Goal: Navigation & Orientation: Find specific page/section

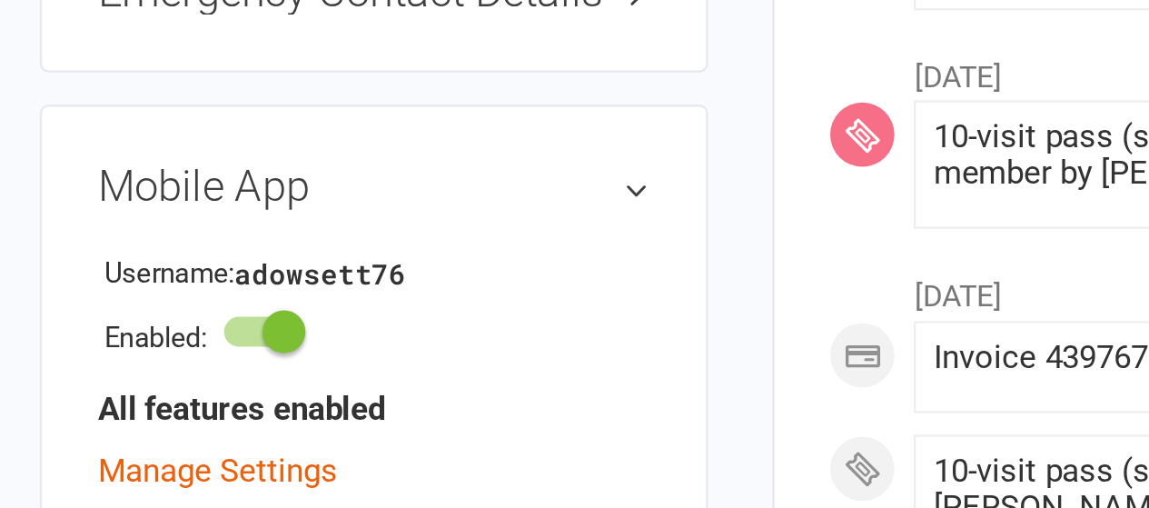
scroll to position [1934, 0]
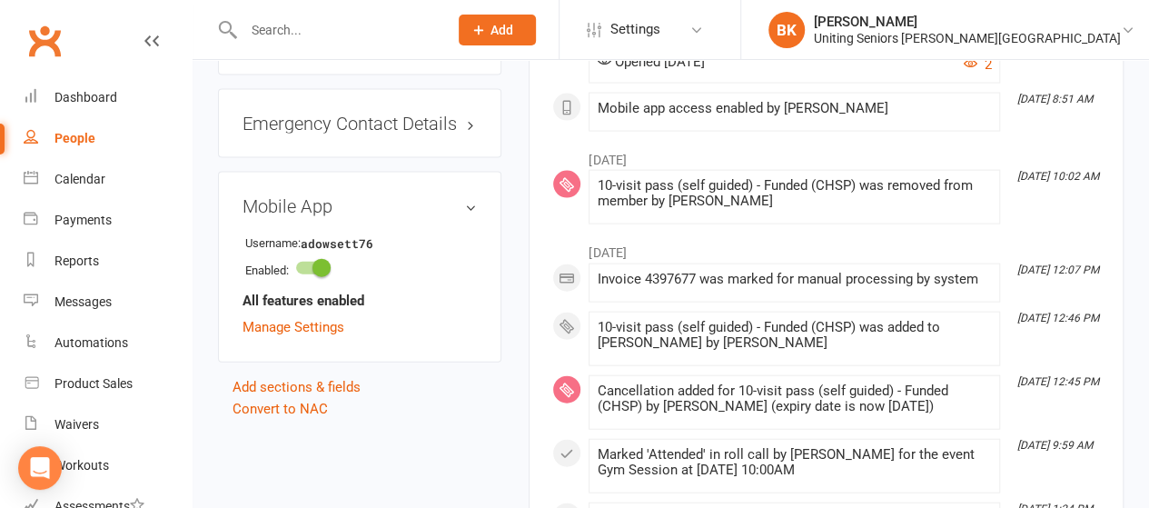
drag, startPoint x: 514, startPoint y: 228, endPoint x: 505, endPoint y: 243, distance: 17.9
click at [136, 105] on link "Dashboard" at bounding box center [108, 97] width 168 height 41
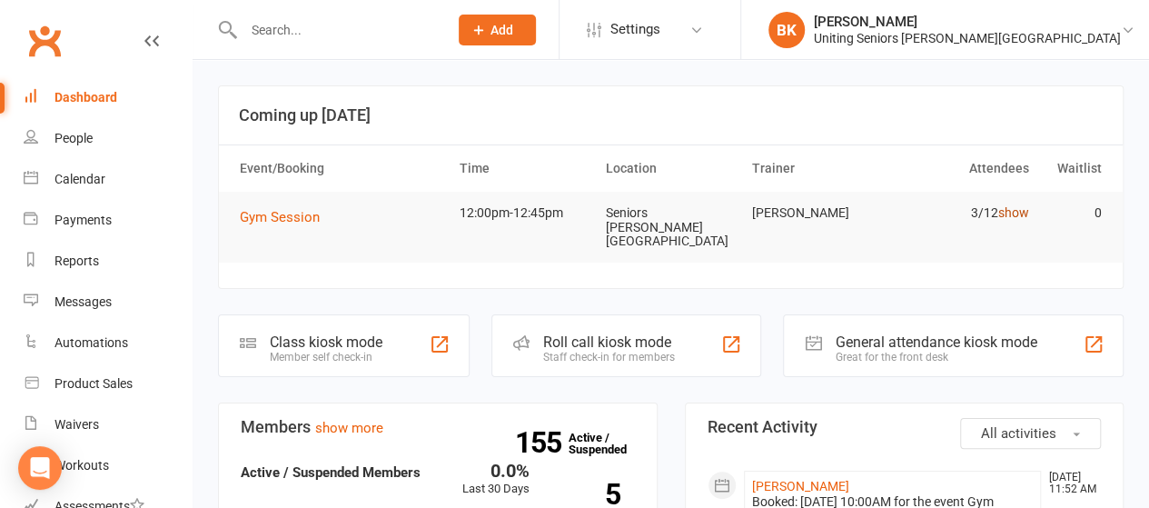
click at [1013, 213] on link "show" at bounding box center [1012, 212] width 31 height 15
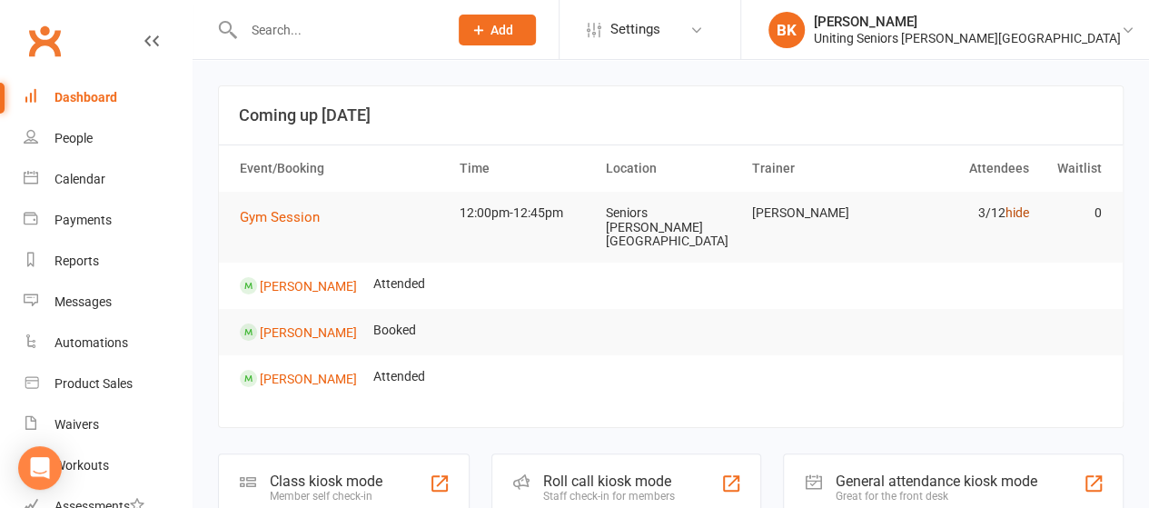
click at [1021, 218] on link "hide" at bounding box center [1016, 212] width 24 height 15
